Goal: Information Seeking & Learning: Learn about a topic

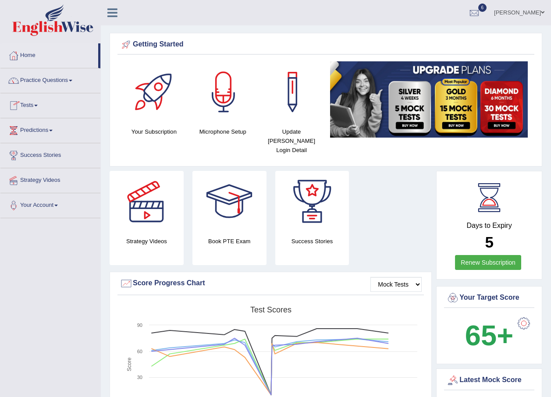
click at [35, 106] on link "Tests" at bounding box center [50, 104] width 100 height 22
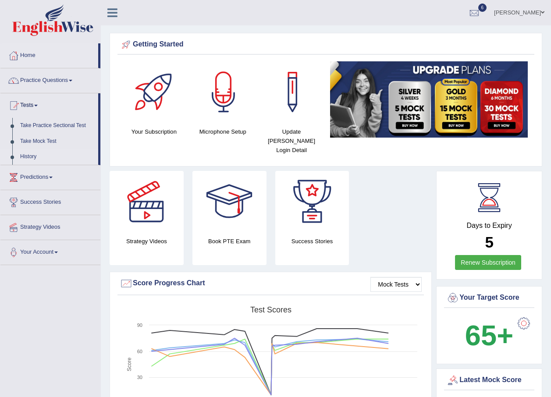
click at [31, 158] on link "History" at bounding box center [57, 157] width 82 height 16
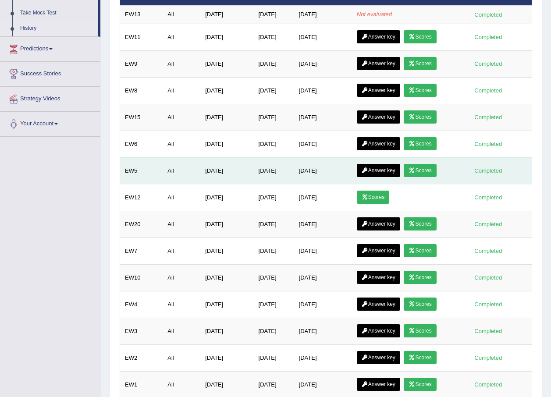
scroll to position [85, 0]
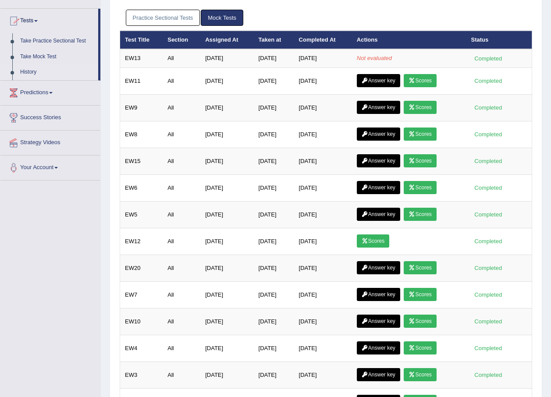
click at [32, 71] on link "History" at bounding box center [57, 72] width 82 height 16
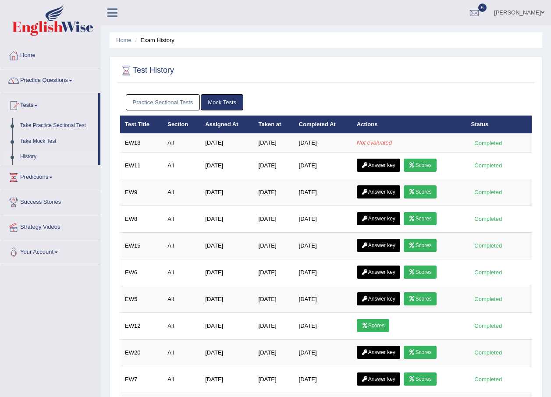
click at [69, 80] on link "Practice Questions" at bounding box center [50, 79] width 100 height 22
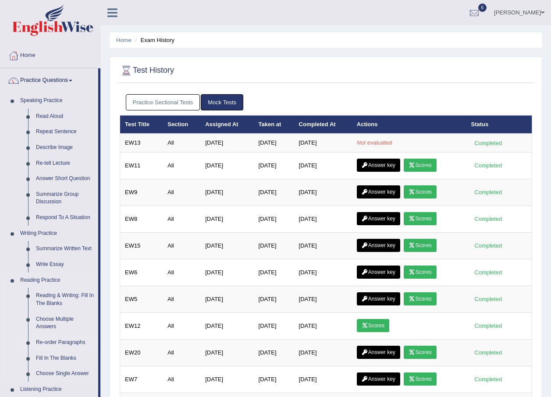
click at [60, 342] on link "Re-order Paragraphs" at bounding box center [65, 343] width 66 height 16
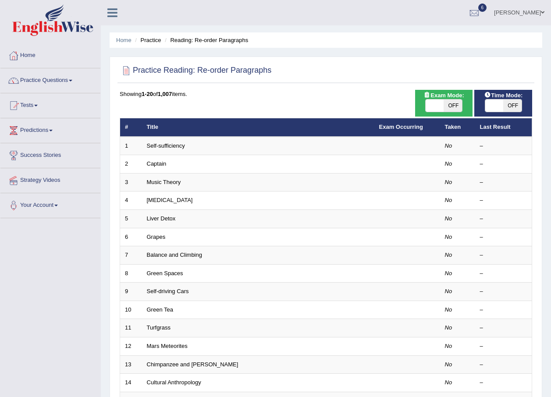
click at [456, 101] on span "OFF" at bounding box center [452, 105] width 18 height 12
checkbox input "true"
click at [510, 107] on span "OFF" at bounding box center [512, 105] width 18 height 12
checkbox input "true"
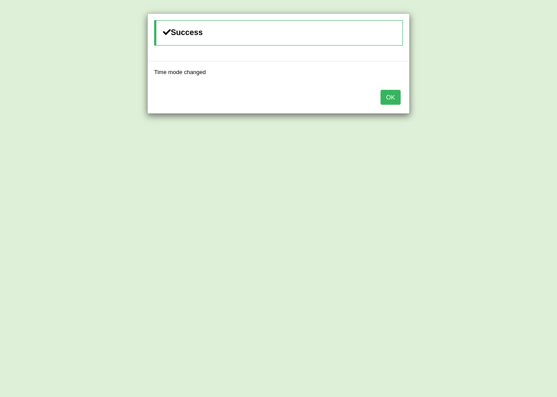
click at [391, 90] on button "OK" at bounding box center [391, 97] width 20 height 15
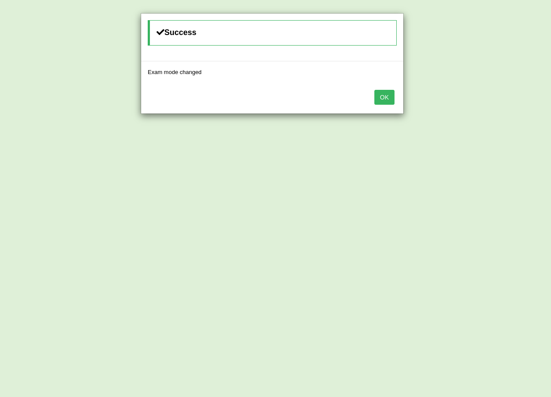
click at [385, 98] on button "OK" at bounding box center [384, 97] width 20 height 15
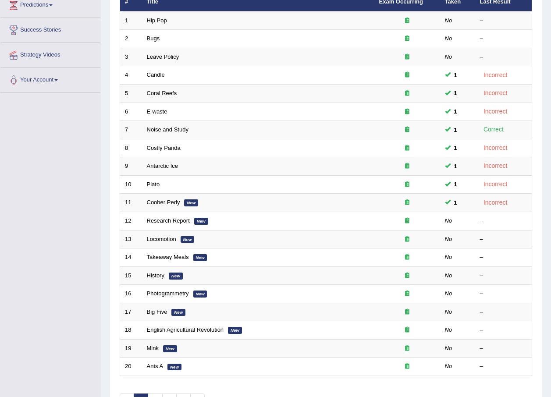
scroll to position [131, 0]
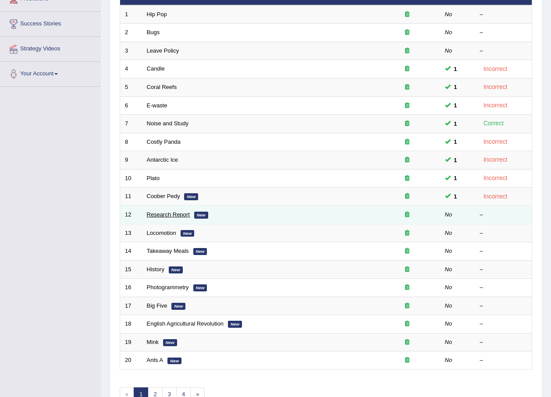
click at [171, 213] on link "Research Report" at bounding box center [168, 214] width 43 height 7
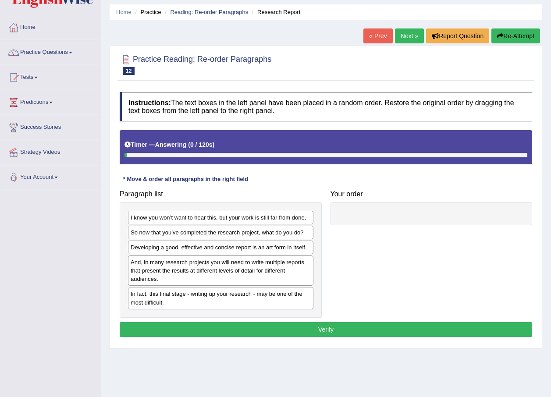
scroll to position [44, 0]
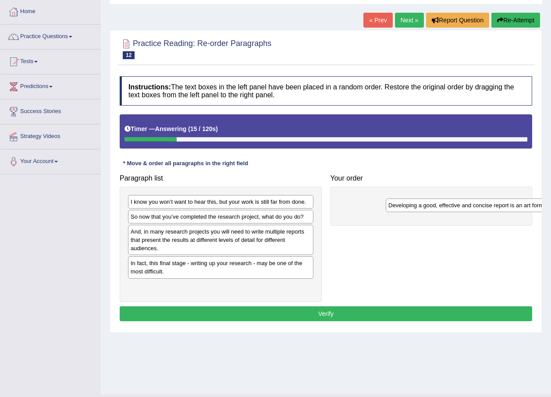
drag, startPoint x: 159, startPoint y: 233, endPoint x: 417, endPoint y: 207, distance: 258.9
click at [417, 207] on div "Developing a good, effective and concise report is an art form in itself." at bounding box center [477, 205] width 185 height 14
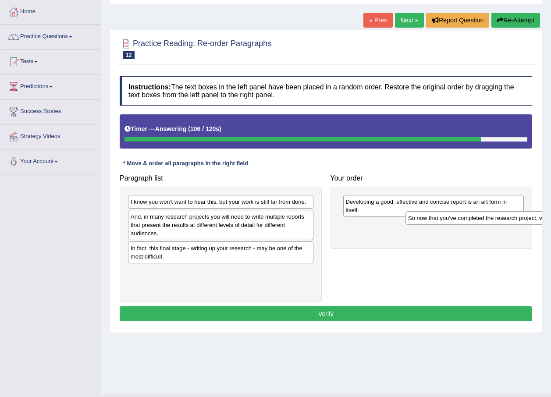
drag, startPoint x: 136, startPoint y: 218, endPoint x: 414, endPoint y: 219, distance: 277.3
click at [414, 219] on div "So now that you’ve completed the research project, what do you do?" at bounding box center [497, 218] width 185 height 14
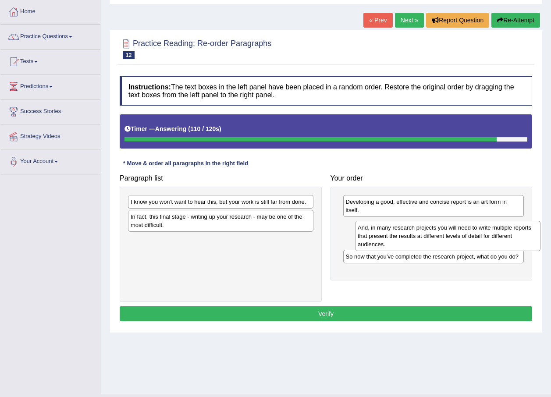
drag, startPoint x: 231, startPoint y: 222, endPoint x: 458, endPoint y: 233, distance: 227.2
click at [458, 233] on div "And, in many research projects you will need to write multiple reports that pre…" at bounding box center [447, 236] width 185 height 30
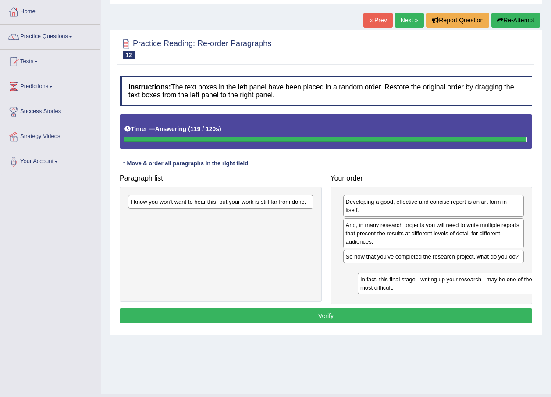
drag, startPoint x: 187, startPoint y: 221, endPoint x: 420, endPoint y: 282, distance: 240.6
click at [420, 282] on div "In fact, this final stage - writing up your research - may be one of the most d…" at bounding box center [449, 283] width 185 height 22
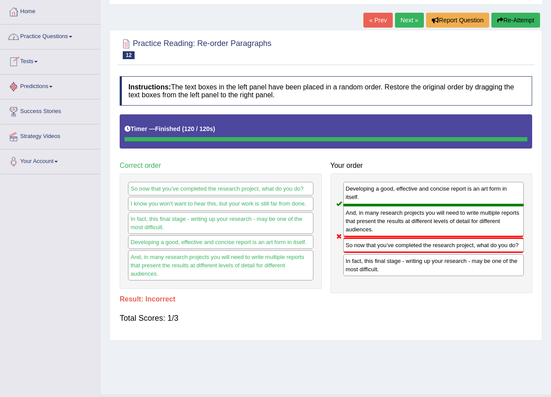
click at [42, 59] on link "Tests" at bounding box center [50, 60] width 100 height 22
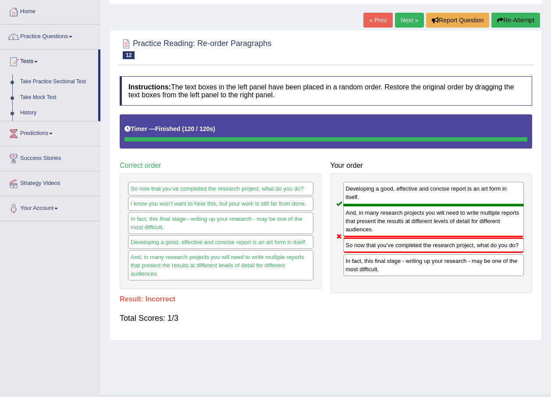
click at [39, 113] on link "History" at bounding box center [57, 113] width 82 height 16
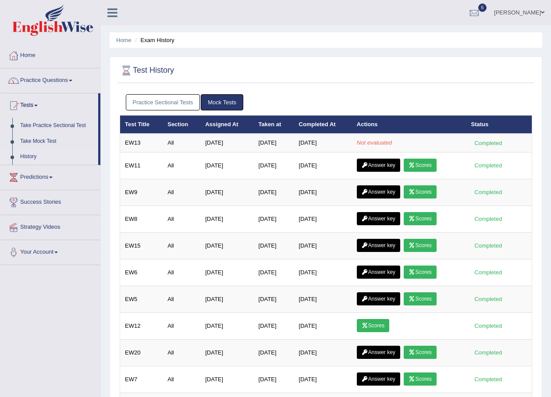
click at [72, 76] on link "Practice Questions" at bounding box center [50, 79] width 100 height 22
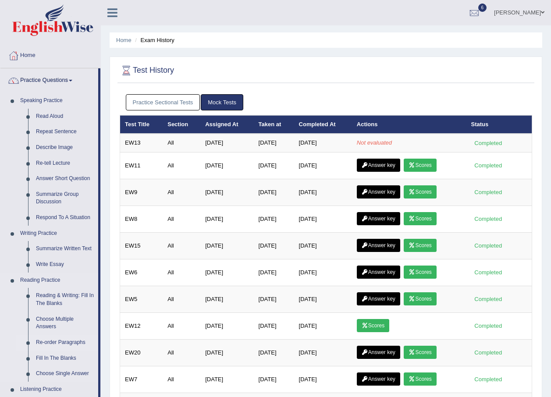
click at [58, 340] on link "Re-order Paragraphs" at bounding box center [65, 343] width 66 height 16
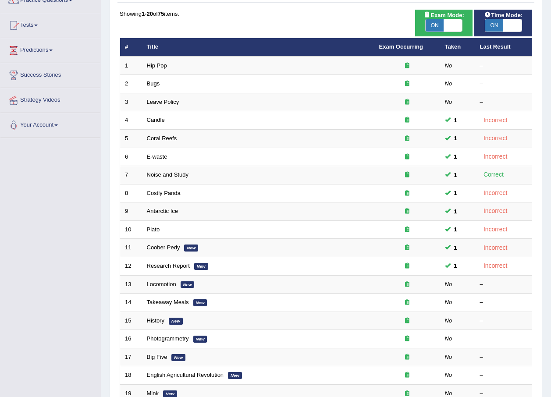
scroll to position [88, 0]
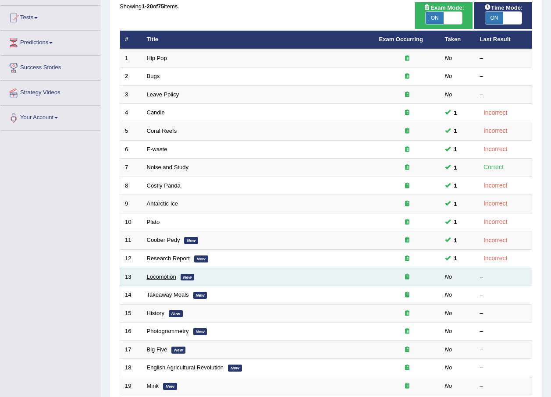
click at [159, 276] on link "Locomotion" at bounding box center [161, 276] width 29 height 7
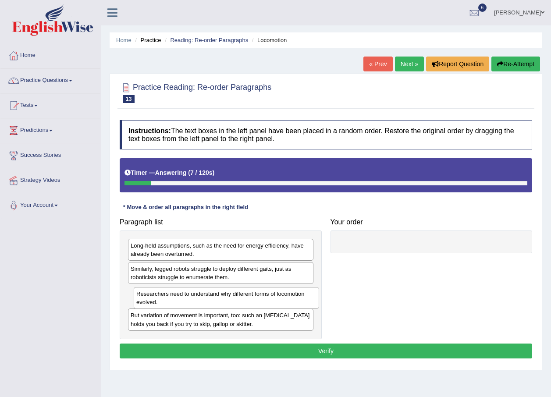
drag, startPoint x: 161, startPoint y: 298, endPoint x: 166, endPoint y: 300, distance: 6.0
click at [166, 300] on div "Researchers need to understand why different forms of locomotion evolved." at bounding box center [226, 298] width 185 height 22
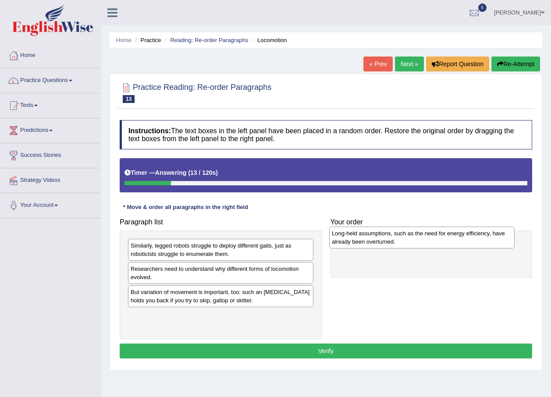
drag, startPoint x: 157, startPoint y: 251, endPoint x: 358, endPoint y: 239, distance: 201.4
click at [358, 239] on div "Long-held assumptions, such as the need for energy efficiency, have already bee…" at bounding box center [421, 237] width 185 height 22
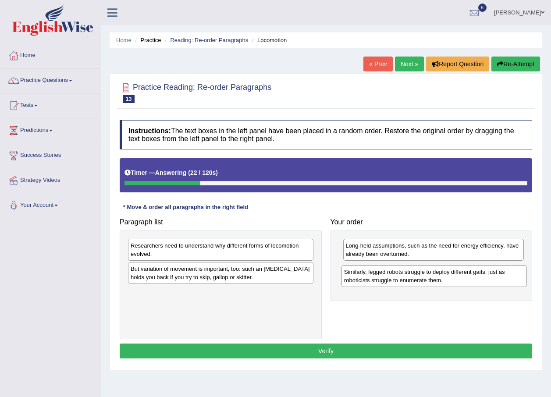
drag, startPoint x: 193, startPoint y: 247, endPoint x: 404, endPoint y: 274, distance: 213.4
click at [404, 274] on div "Similarly, legged robots struggle to deploy different gaits, just as roboticist…" at bounding box center [433, 276] width 185 height 22
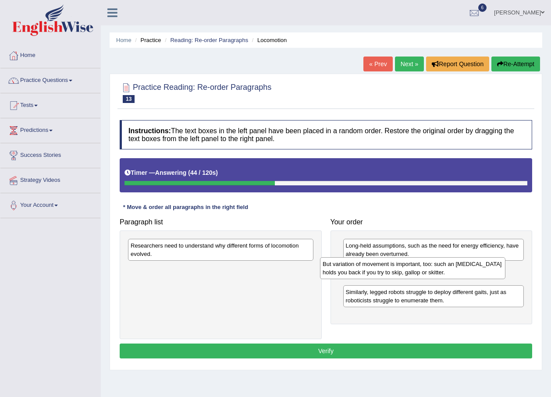
drag, startPoint x: 206, startPoint y: 271, endPoint x: 398, endPoint y: 266, distance: 191.9
click at [398, 266] on div "But variation of movement is important, too: such an ankle brace holds you back…" at bounding box center [412, 268] width 185 height 22
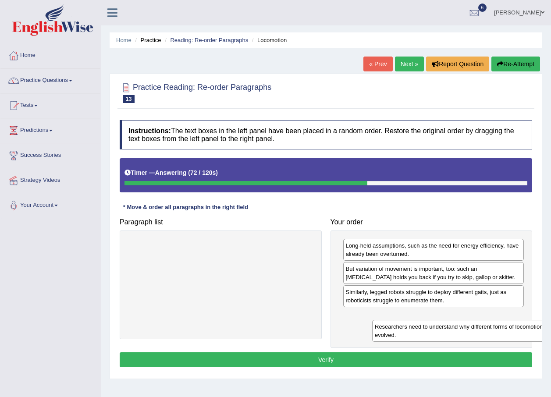
drag, startPoint x: 196, startPoint y: 245, endPoint x: 440, endPoint y: 326, distance: 257.1
click at [440, 326] on div "Researchers need to understand why different forms of locomotion evolved." at bounding box center [464, 331] width 185 height 22
click at [336, 357] on button "Verify" at bounding box center [326, 359] width 412 height 15
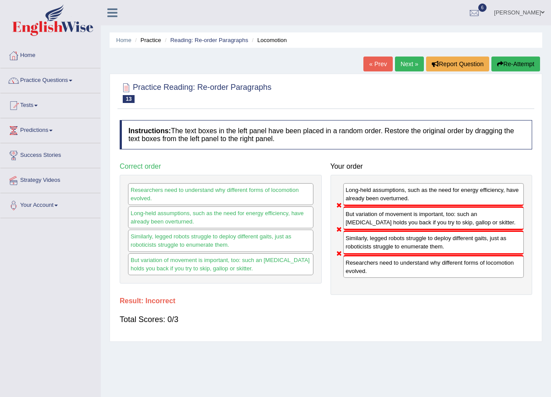
click at [407, 60] on link "Next »" at bounding box center [409, 64] width 29 height 15
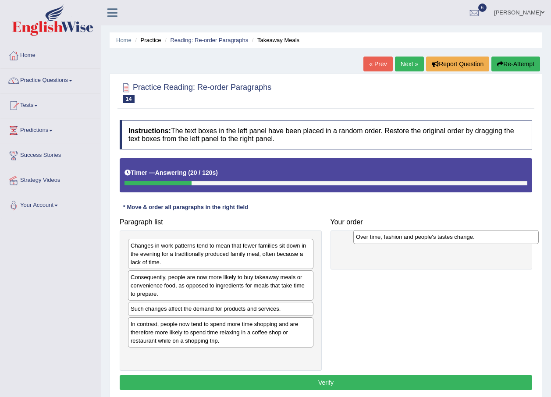
drag, startPoint x: 187, startPoint y: 309, endPoint x: 412, endPoint y: 237, distance: 236.3
click at [412, 237] on div "Over time, fashion and people's tastes change." at bounding box center [445, 237] width 185 height 14
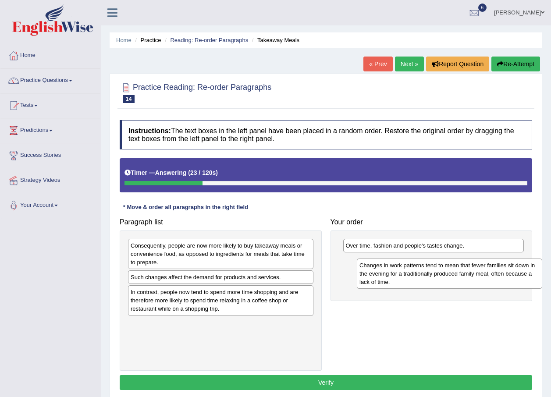
drag, startPoint x: 196, startPoint y: 253, endPoint x: 427, endPoint y: 274, distance: 232.2
click at [426, 274] on div "Changes in work patterns tend to mean that fewer families sit down in the eveni…" at bounding box center [449, 273] width 185 height 30
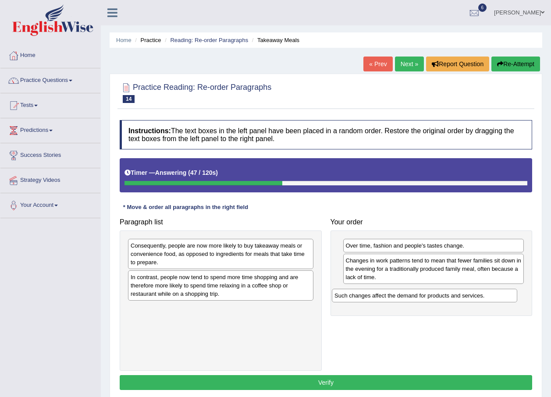
drag, startPoint x: 228, startPoint y: 276, endPoint x: 432, endPoint y: 294, distance: 204.5
click at [432, 294] on div "Such changes affect the demand for products and services." at bounding box center [424, 296] width 185 height 14
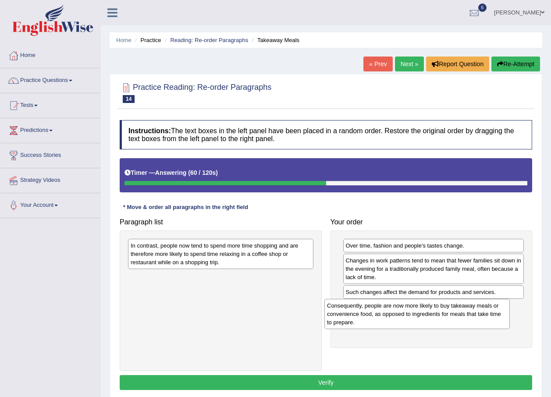
drag, startPoint x: 174, startPoint y: 260, endPoint x: 371, endPoint y: 320, distance: 205.2
click at [371, 320] on div "Consequently, people are now more likely to buy takeaway meals or convenience f…" at bounding box center [416, 314] width 185 height 30
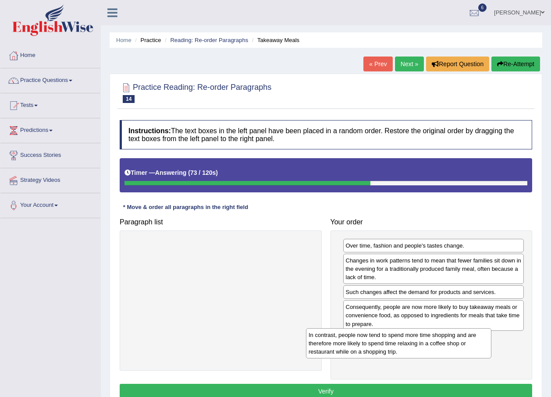
drag, startPoint x: 216, startPoint y: 255, endPoint x: 394, endPoint y: 345, distance: 199.0
click at [394, 345] on div "In contrast, people now tend to spend more time shopping and are therefore more…" at bounding box center [398, 343] width 185 height 30
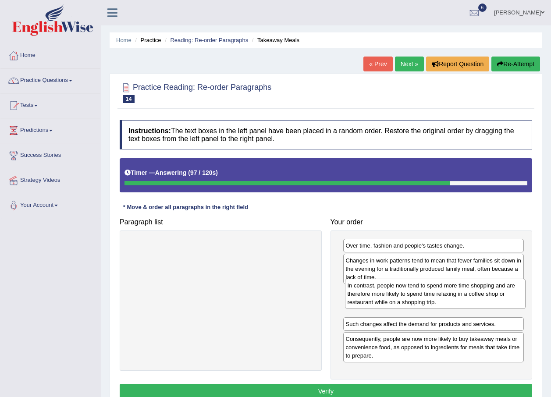
drag, startPoint x: 396, startPoint y: 352, endPoint x: 397, endPoint y: 297, distance: 55.2
click at [397, 297] on div "In contrast, people now tend to spend more time shopping and are therefore more…" at bounding box center [435, 294] width 181 height 30
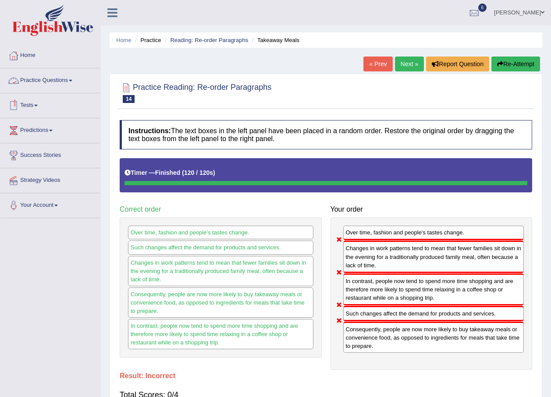
click at [45, 104] on link "Tests" at bounding box center [50, 104] width 100 height 22
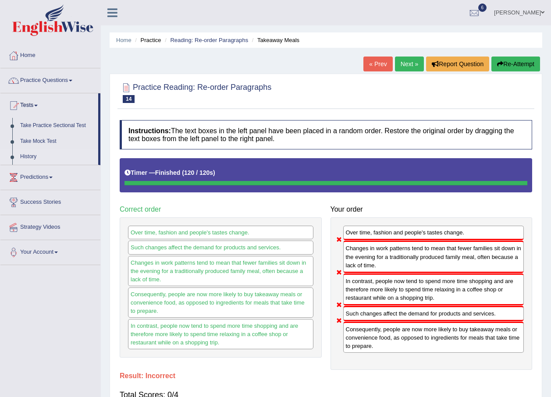
click at [22, 156] on link "History" at bounding box center [57, 157] width 82 height 16
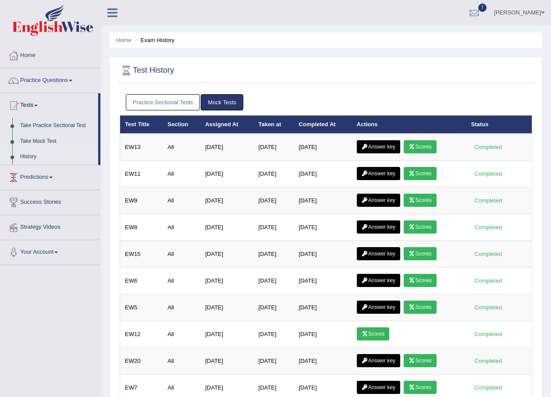
click at [407, 145] on link "Scores" at bounding box center [419, 146] width 32 height 13
